Goal: Information Seeking & Learning: Learn about a topic

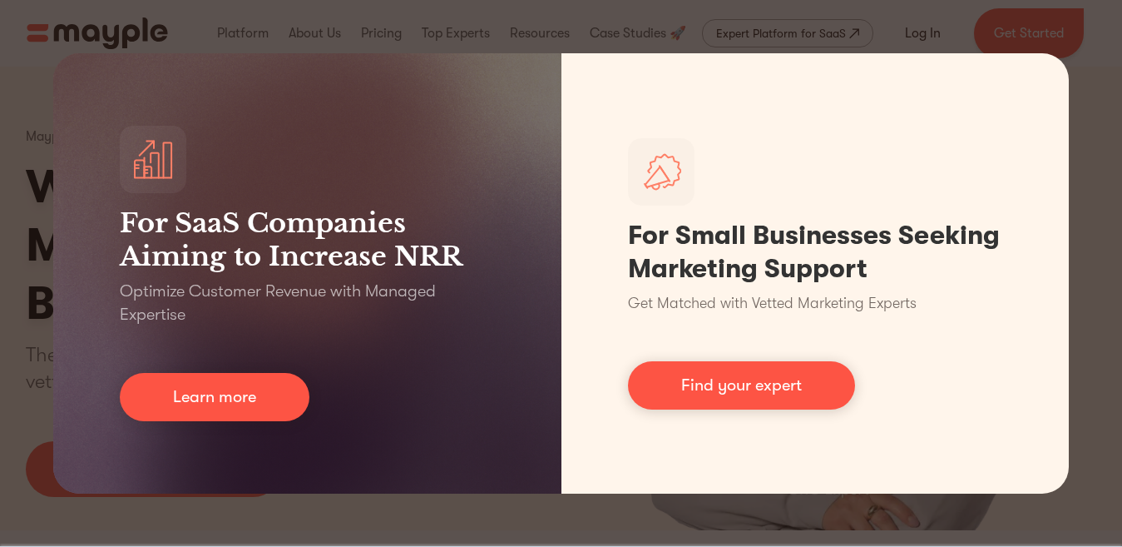
click at [1061, 42] on div "For SaaS Companies Aiming to Increase NRR Optimize Customer Revenue with Manage…" at bounding box center [561, 273] width 1122 height 547
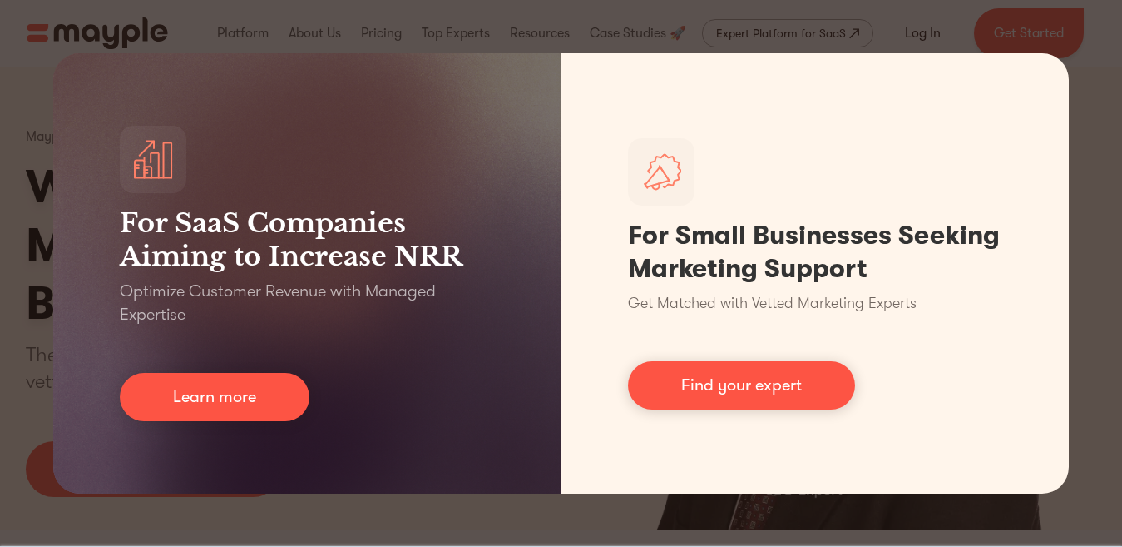
click at [688, 504] on div "For SaaS Companies Aiming to Increase NRR Optimize Customer Revenue with Manage…" at bounding box center [561, 273] width 1122 height 547
click at [568, 522] on div "For SaaS Companies Aiming to Increase NRR Optimize Customer Revenue with Manage…" at bounding box center [561, 273] width 1122 height 547
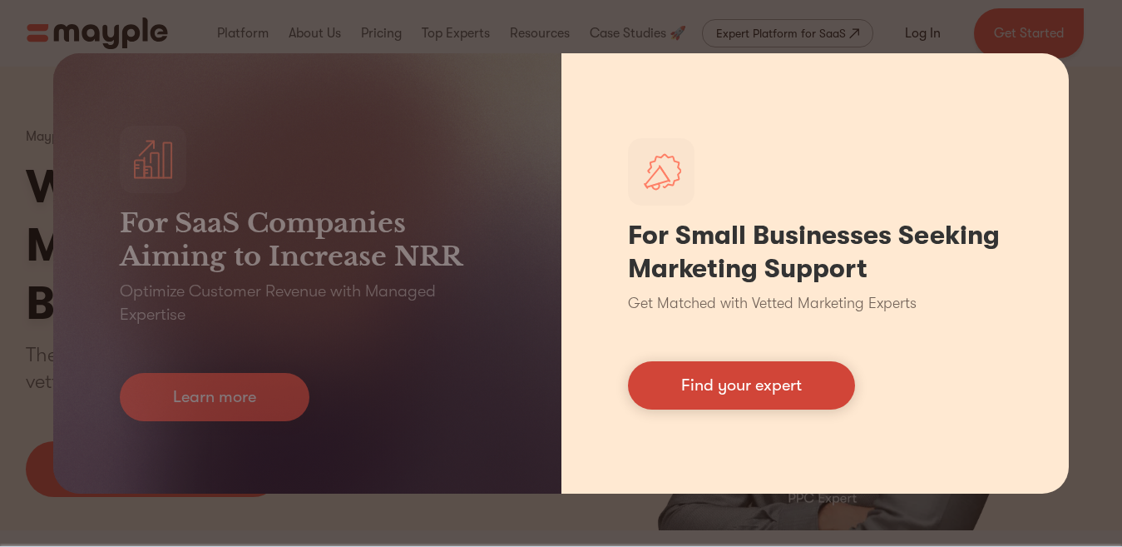
click at [736, 397] on link "Find your expert" at bounding box center [741, 385] width 227 height 48
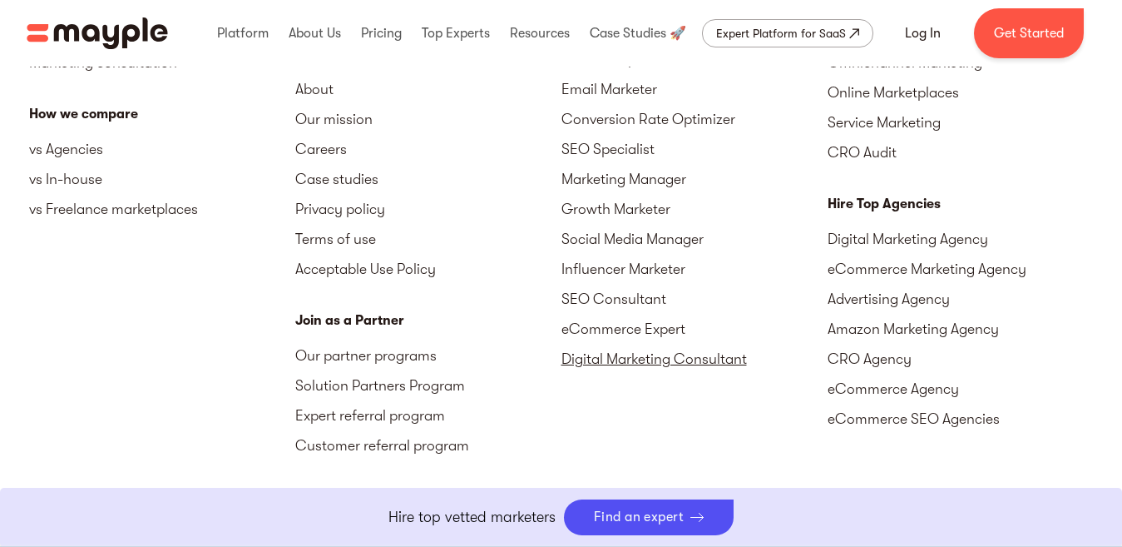
scroll to position [7742, 0]
